Goal: Navigation & Orientation: Find specific page/section

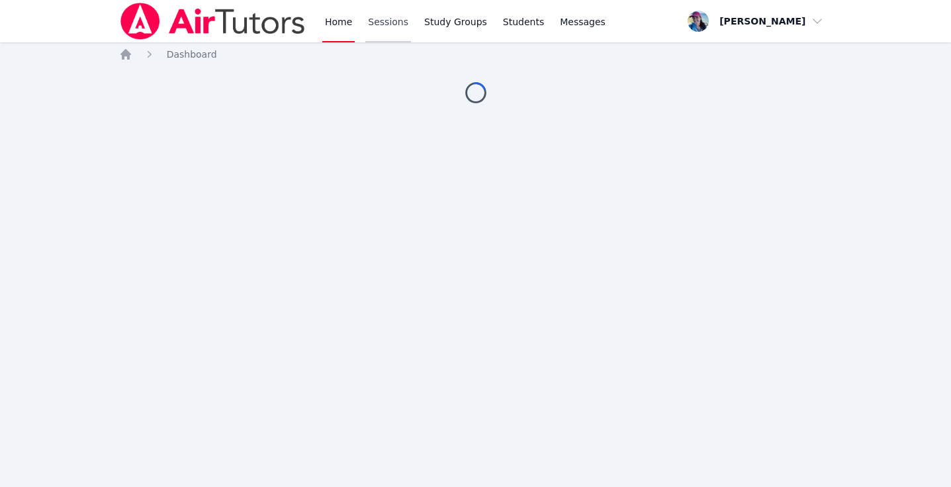
click at [383, 23] on link "Sessions" at bounding box center [388, 21] width 46 height 42
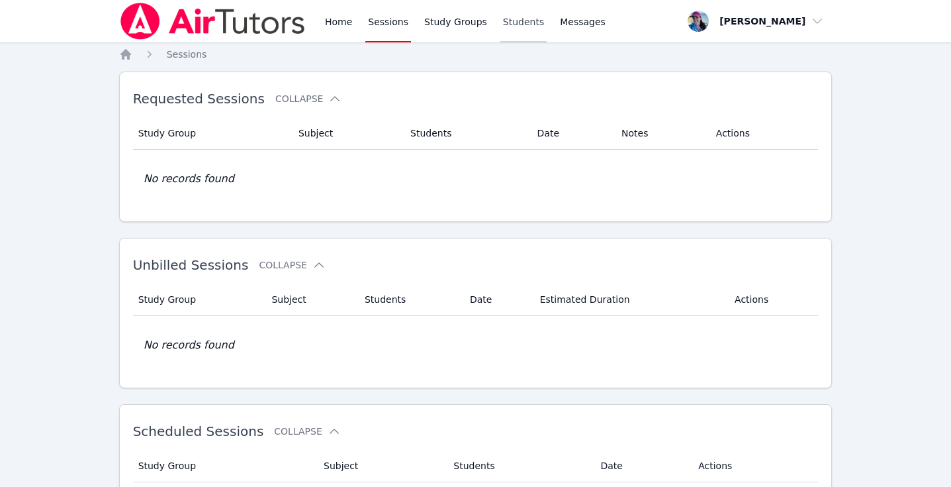
click at [516, 20] on link "Students" at bounding box center [524, 21] width 46 height 42
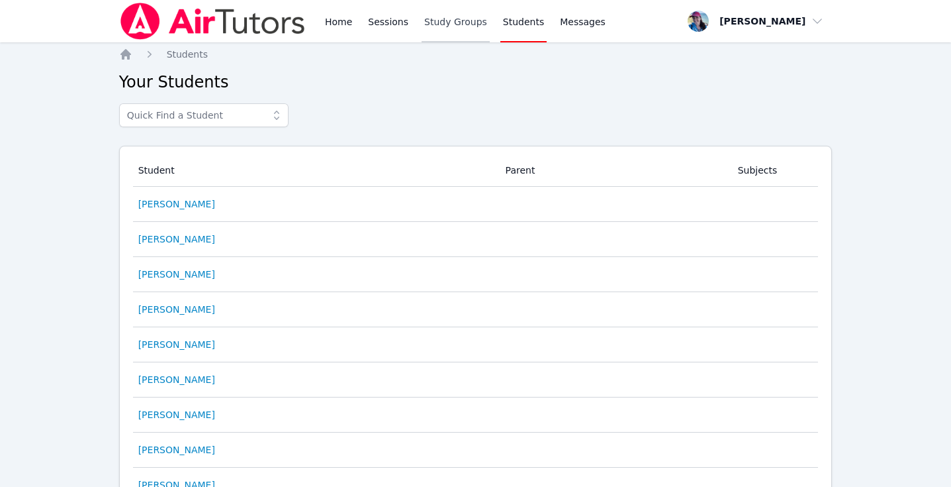
click at [423, 24] on link "Study Groups" at bounding box center [456, 21] width 68 height 42
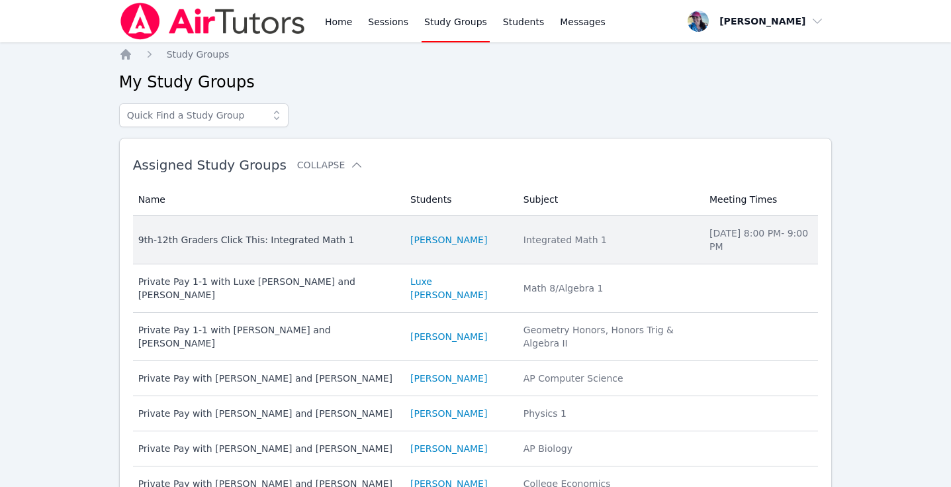
click at [710, 232] on li "Friday 8:00 PM - 9:00 PM" at bounding box center [760, 239] width 101 height 26
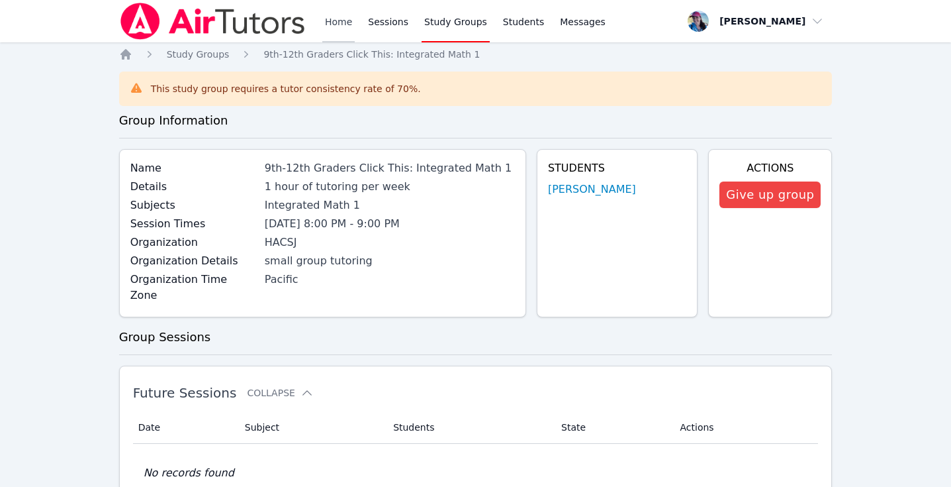
click at [338, 15] on link "Home" at bounding box center [338, 21] width 32 height 42
